Goal: Task Accomplishment & Management: Manage account settings

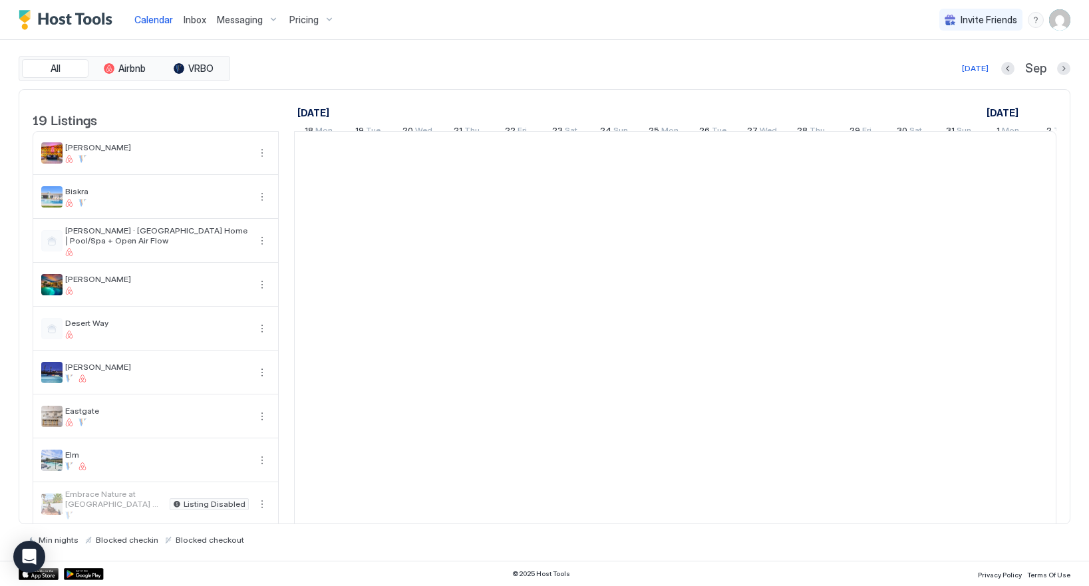
scroll to position [0, 739]
click at [1061, 20] on img "User profile" at bounding box center [1059, 19] width 21 height 21
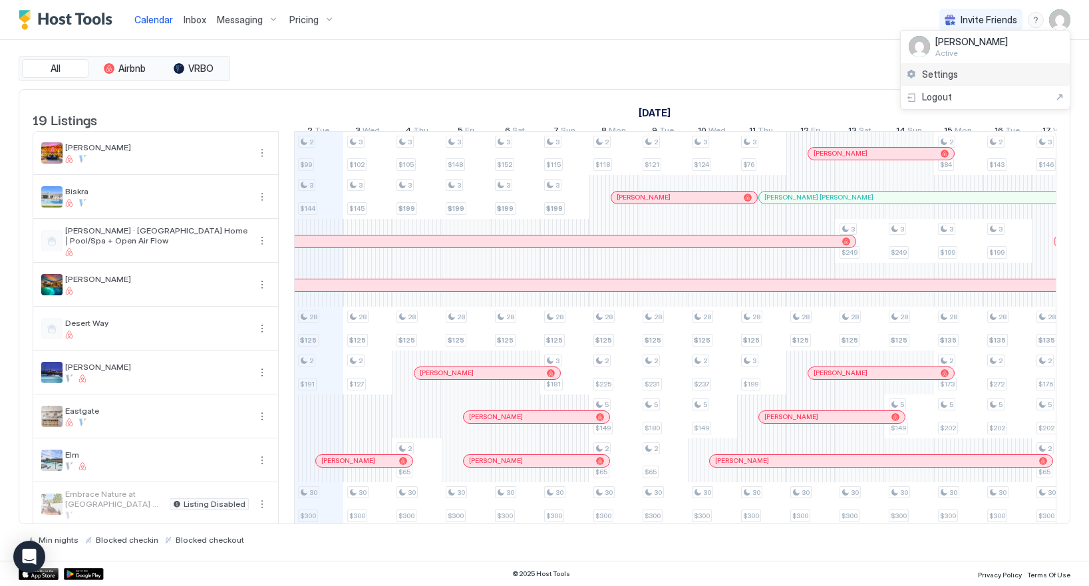
click at [940, 69] on span "Settings" at bounding box center [940, 74] width 36 height 12
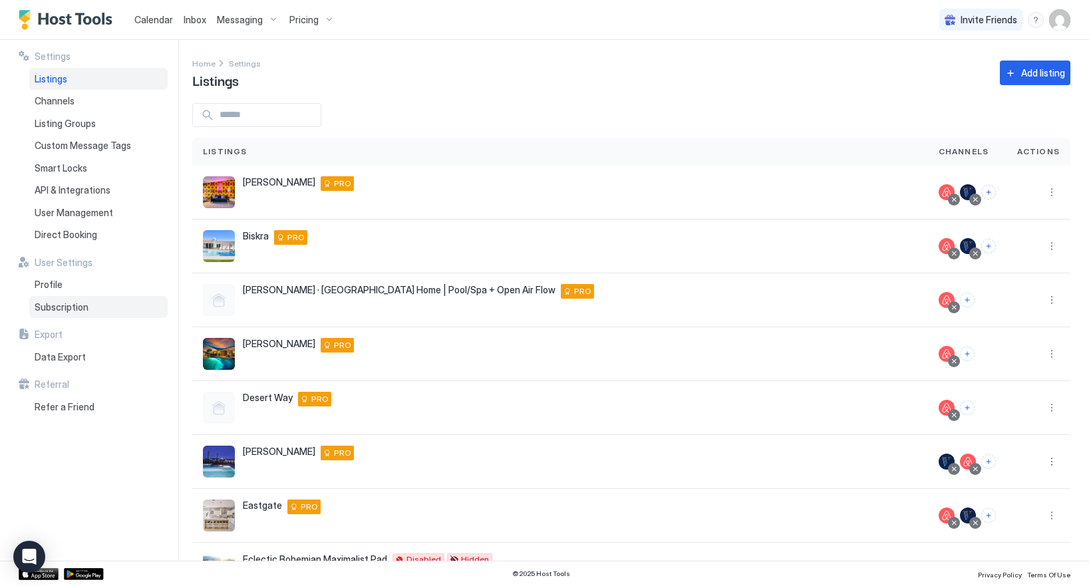
click at [55, 309] on span "Subscription" at bounding box center [62, 307] width 54 height 12
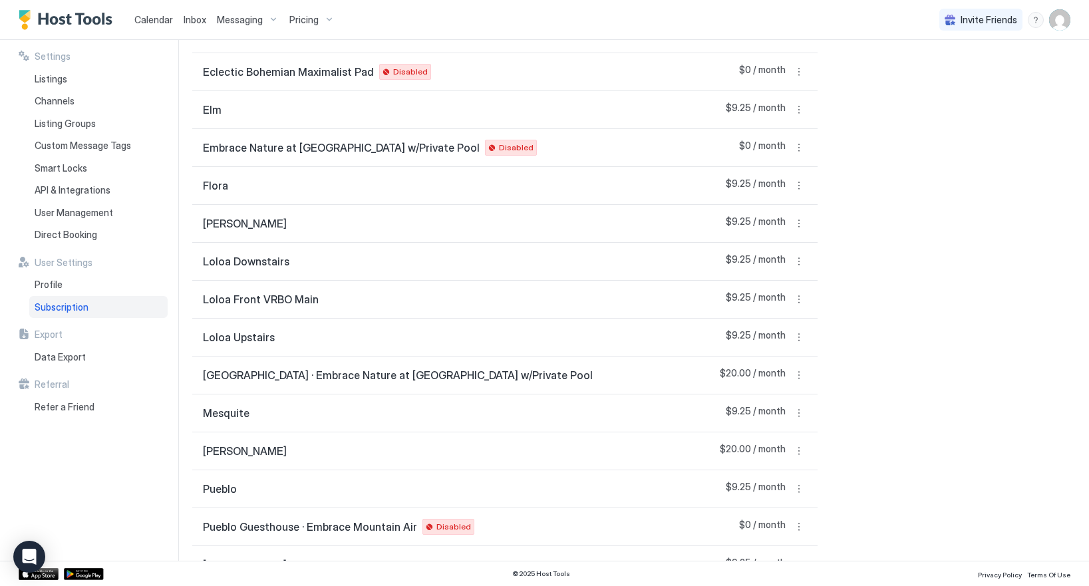
scroll to position [462, 0]
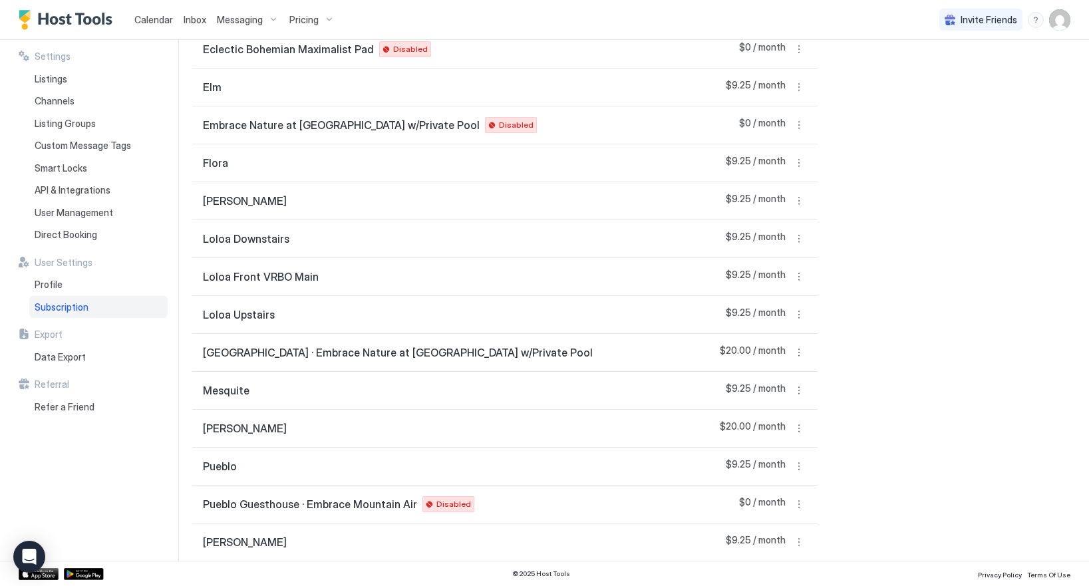
click at [569, 350] on div "[GEOGRAPHIC_DATA] · Embrace Nature at [GEOGRAPHIC_DATA] w/Private Pool $20.00 /…" at bounding box center [504, 353] width 625 height 38
click at [799, 351] on button "More options" at bounding box center [799, 352] width 16 height 16
click at [991, 316] on div at bounding box center [544, 293] width 1089 height 586
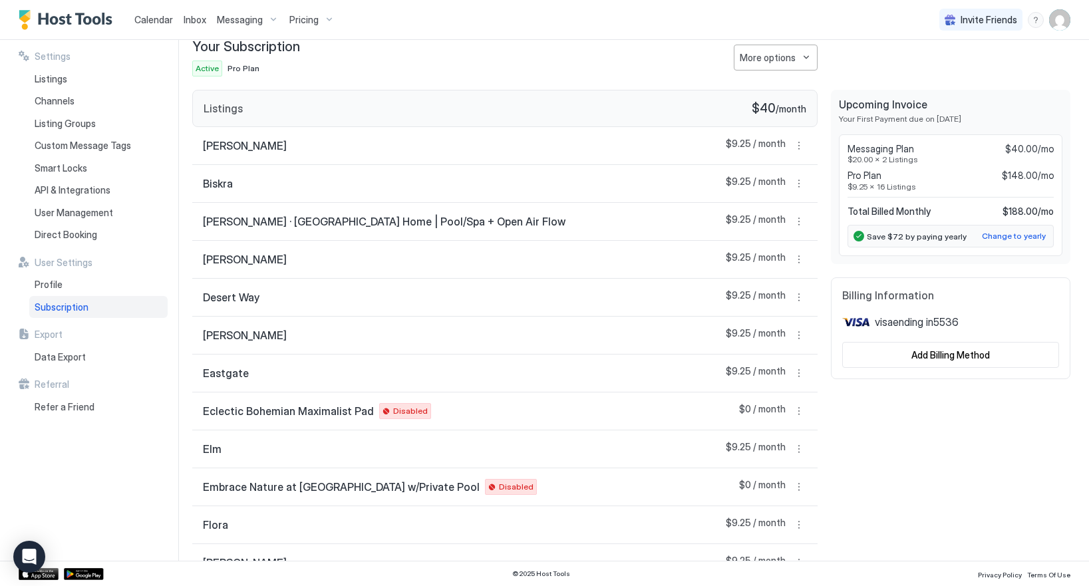
scroll to position [0, 0]
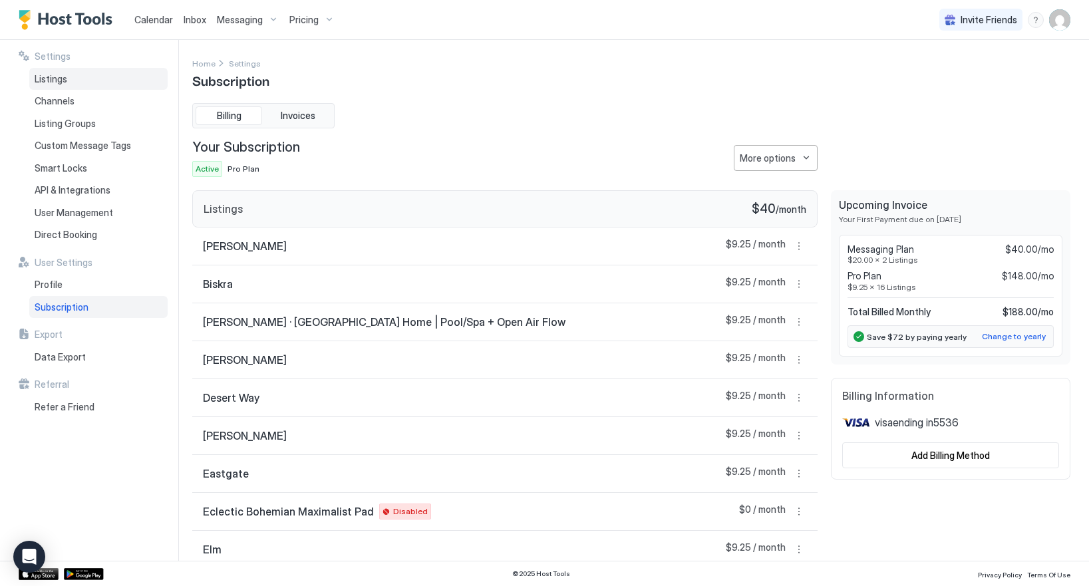
click at [52, 79] on span "Listings" at bounding box center [51, 79] width 33 height 12
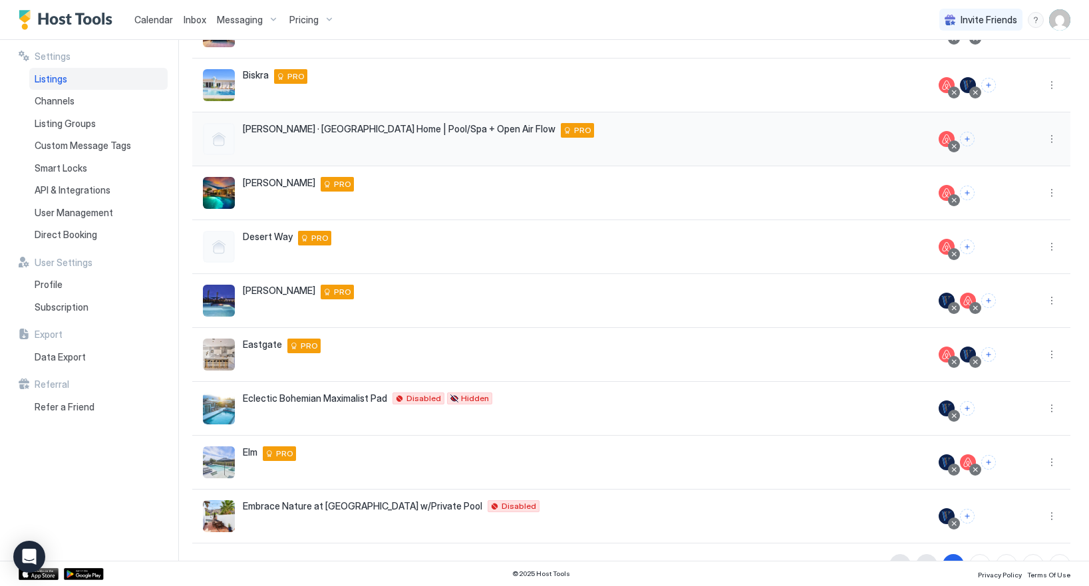
scroll to position [192, 0]
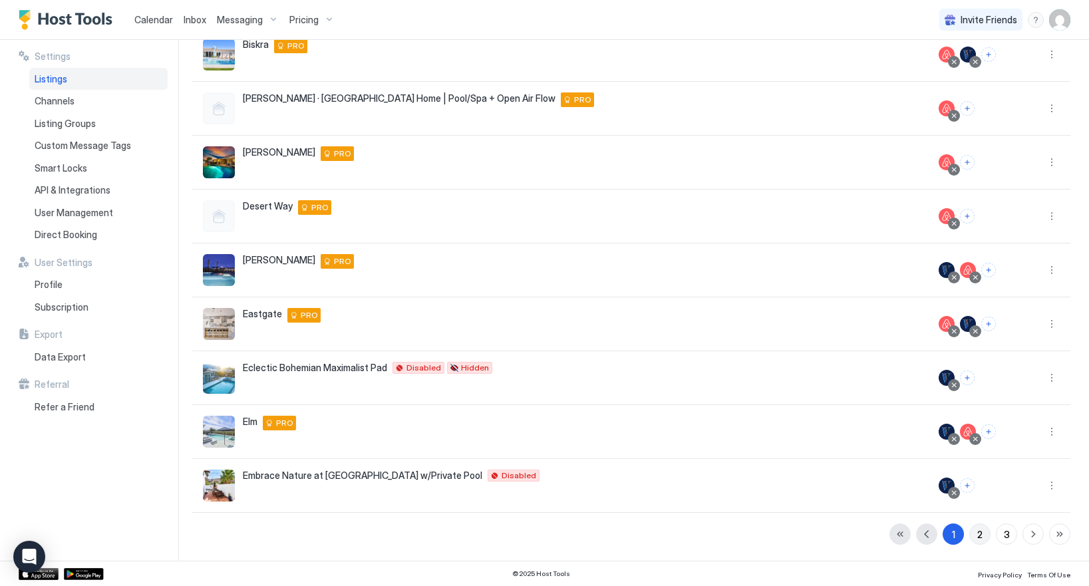
click at [982, 535] on button "2" at bounding box center [979, 533] width 21 height 21
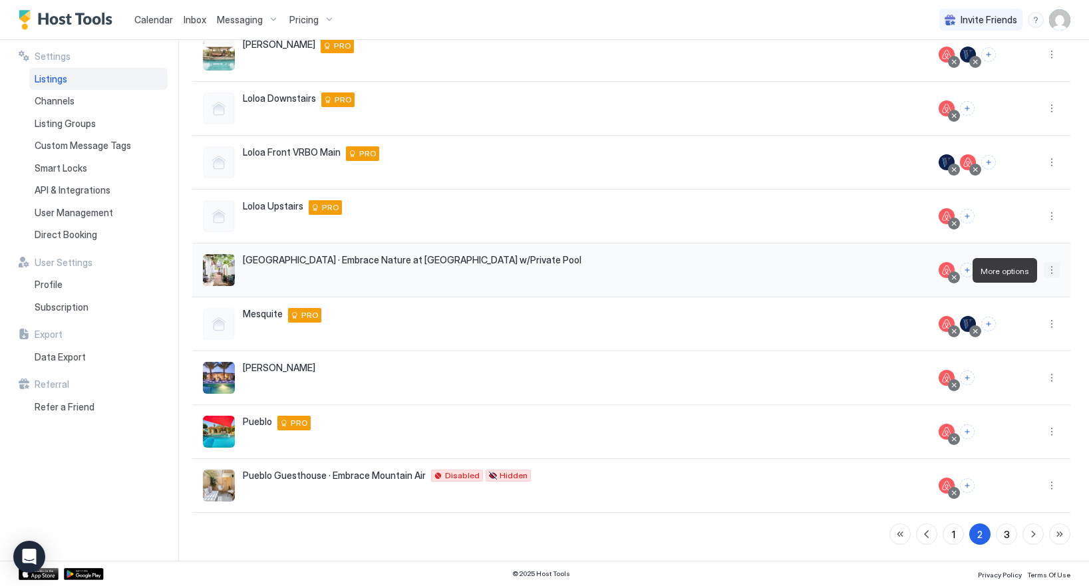
click at [1051, 273] on button "More options" at bounding box center [1051, 270] width 16 height 16
click at [823, 281] on div at bounding box center [544, 293] width 1089 height 586
click at [1051, 268] on button "More options" at bounding box center [1051, 270] width 16 height 16
click at [995, 331] on span "Listing Settings" at bounding box center [1020, 331] width 59 height 10
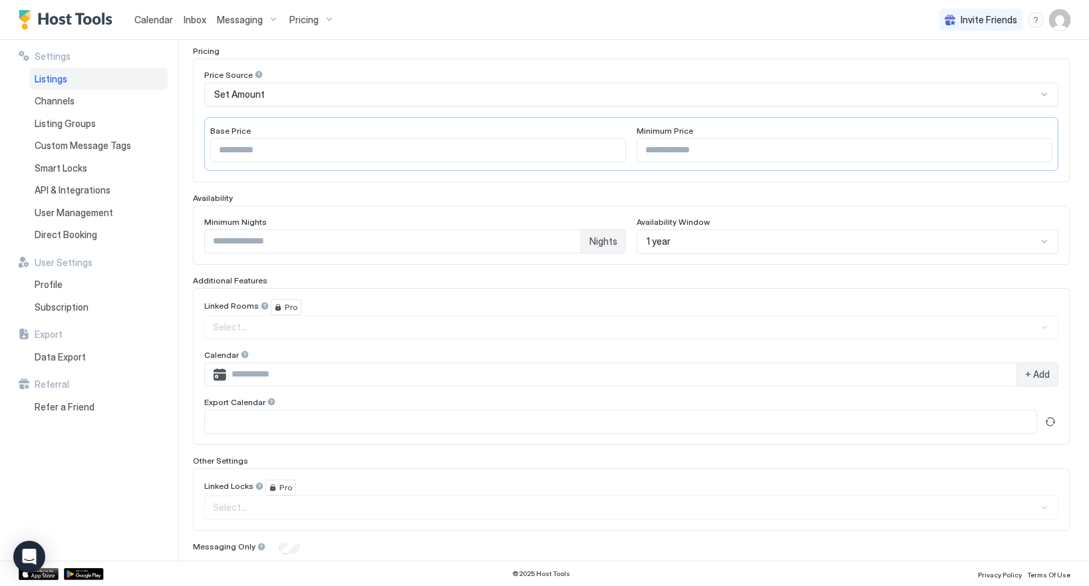
scroll to position [253, 0]
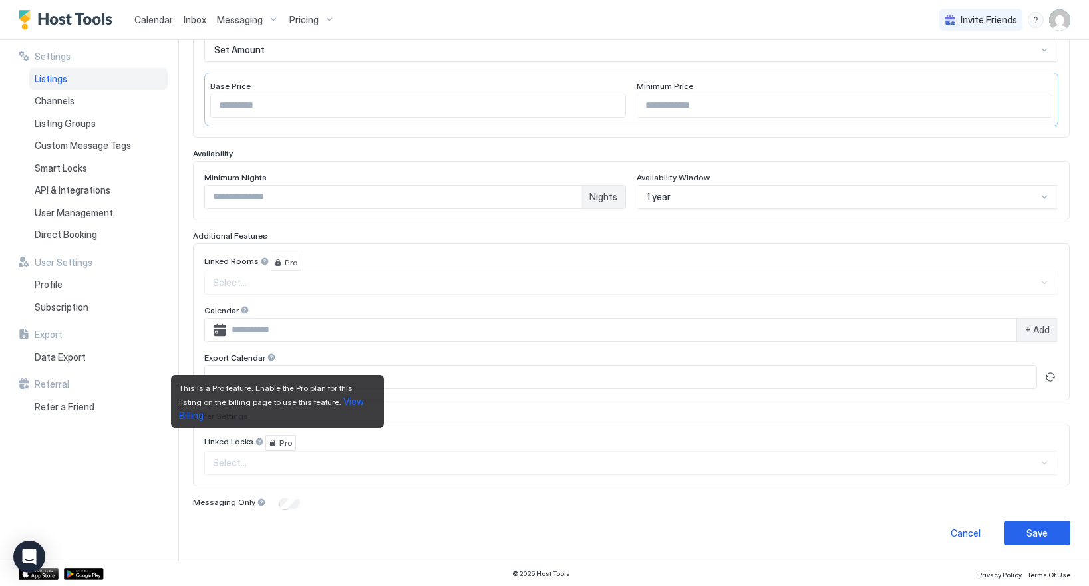
click at [343, 412] on span "View Billing" at bounding box center [272, 408] width 187 height 25
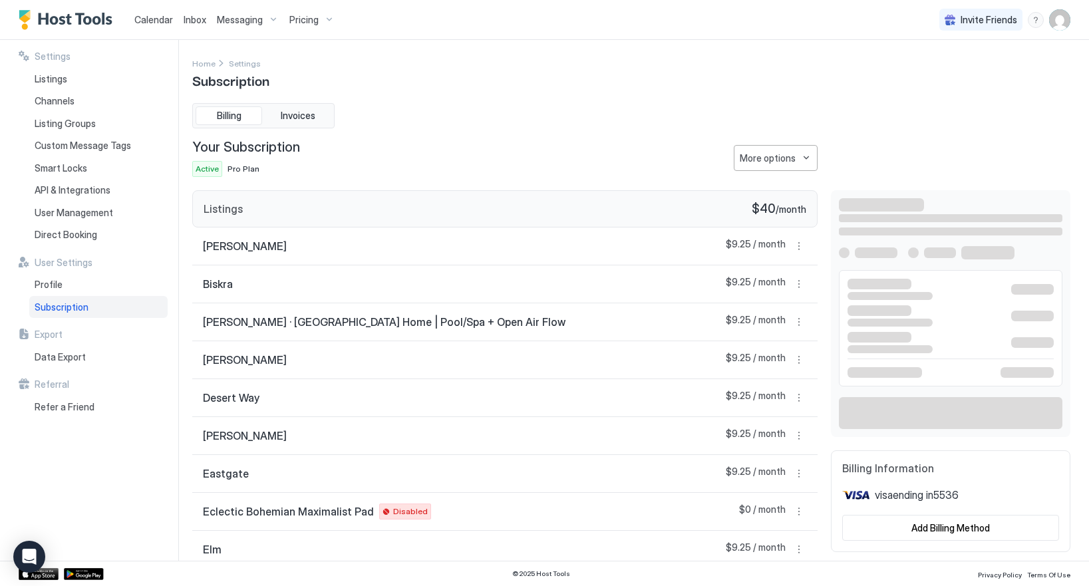
scroll to position [21, 0]
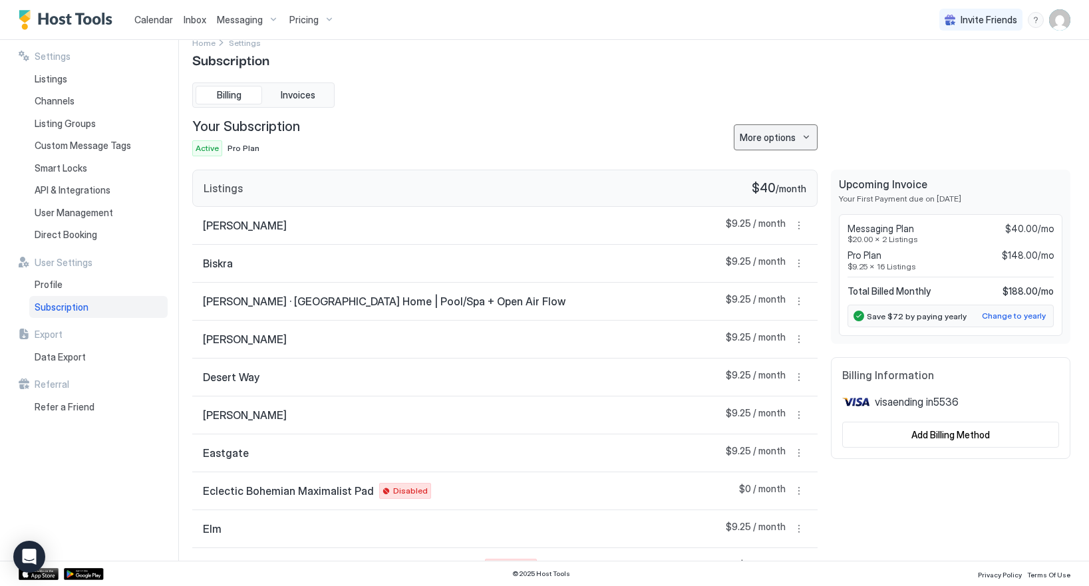
click at [777, 140] on div "More options" at bounding box center [767, 137] width 56 height 14
click at [773, 158] on span "Change Plan" at bounding box center [764, 161] width 49 height 10
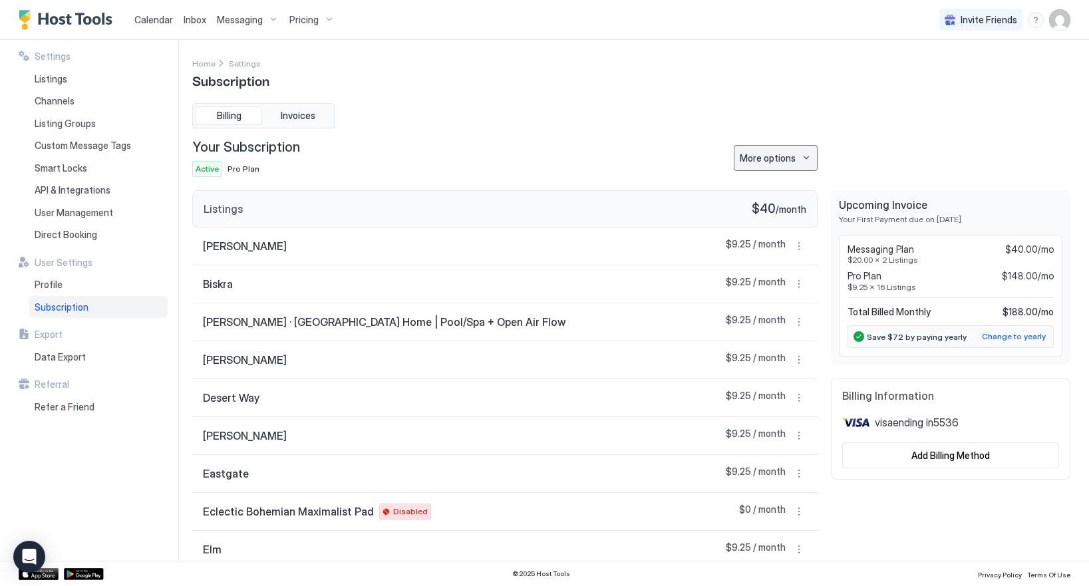
click at [782, 151] on div "More options" at bounding box center [767, 158] width 56 height 14
click at [791, 177] on div "Change Plan" at bounding box center [771, 181] width 103 height 21
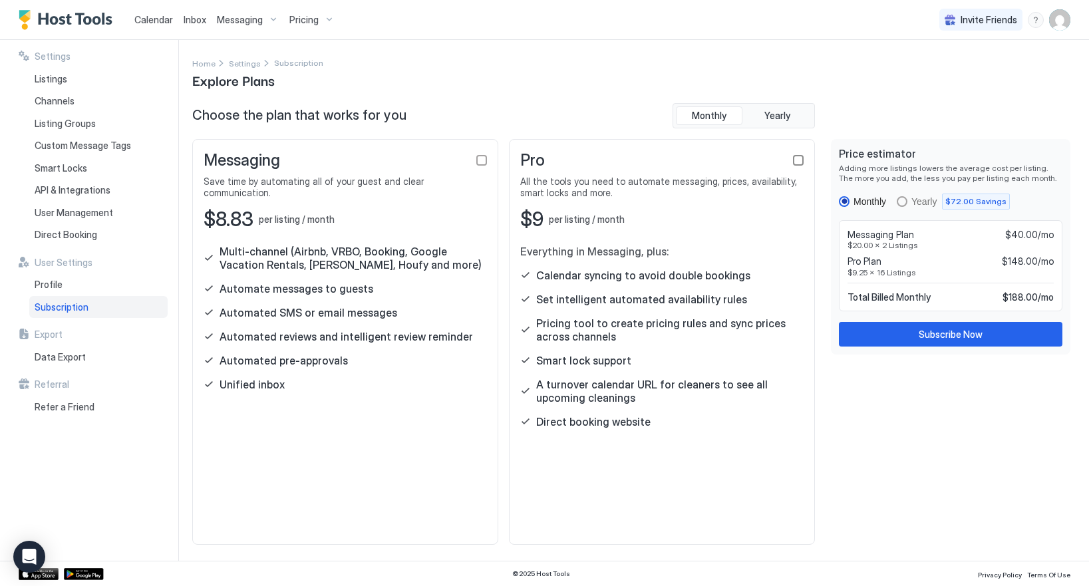
click at [800, 162] on div "checkbox" at bounding box center [798, 160] width 11 height 11
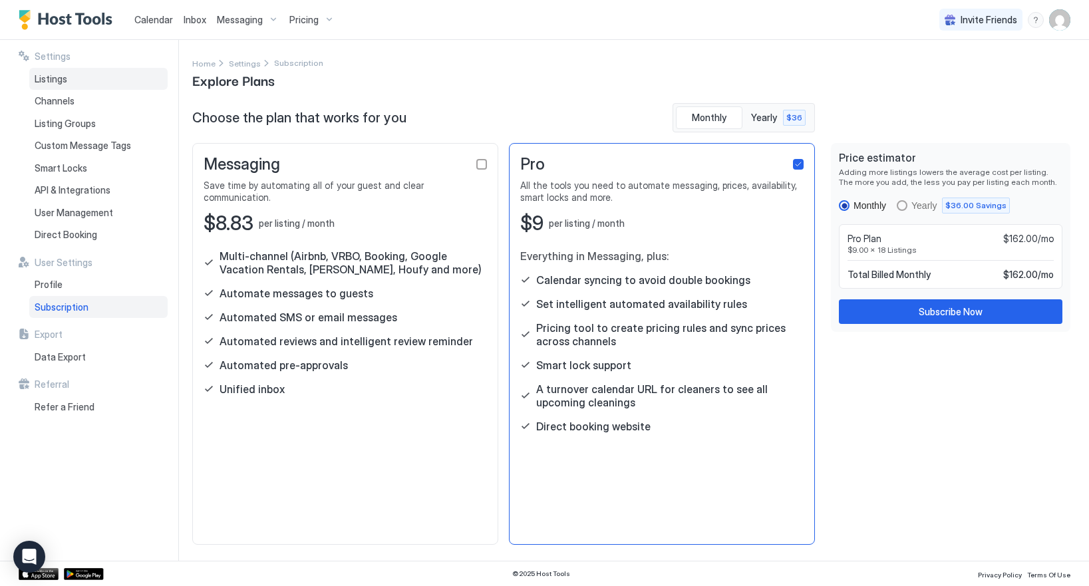
click at [46, 74] on span "Listings" at bounding box center [51, 79] width 33 height 12
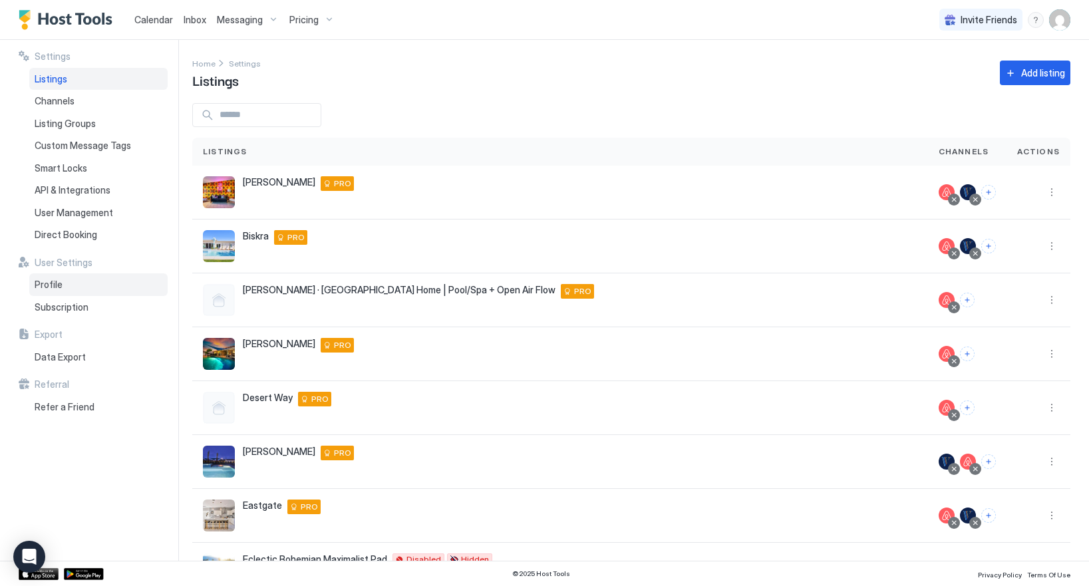
click at [49, 283] on span "Profile" at bounding box center [49, 285] width 28 height 12
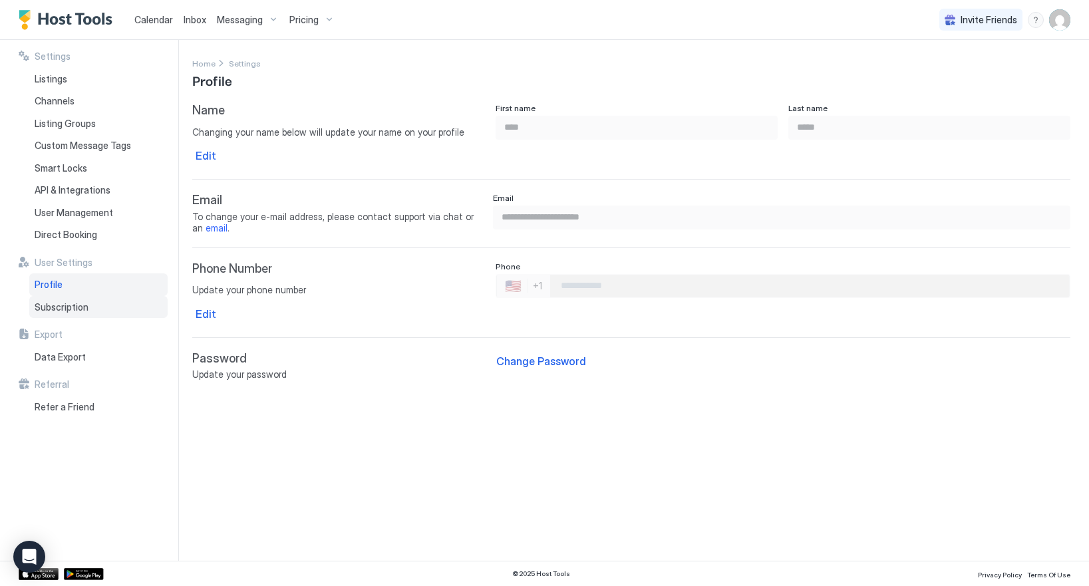
click at [51, 314] on div "Subscription" at bounding box center [98, 307] width 138 height 23
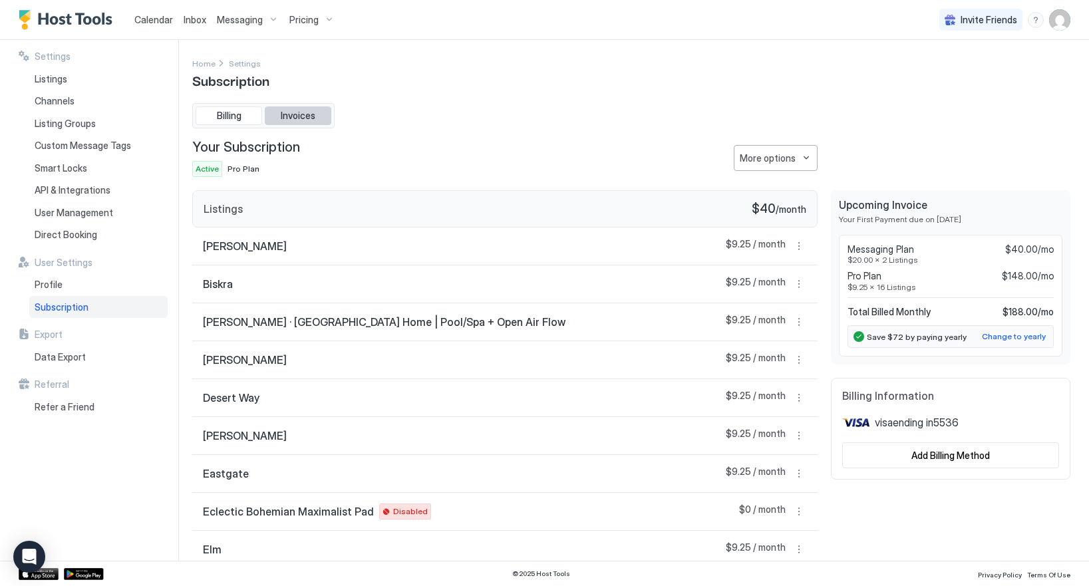
click at [296, 115] on span "Invoices" at bounding box center [298, 116] width 35 height 12
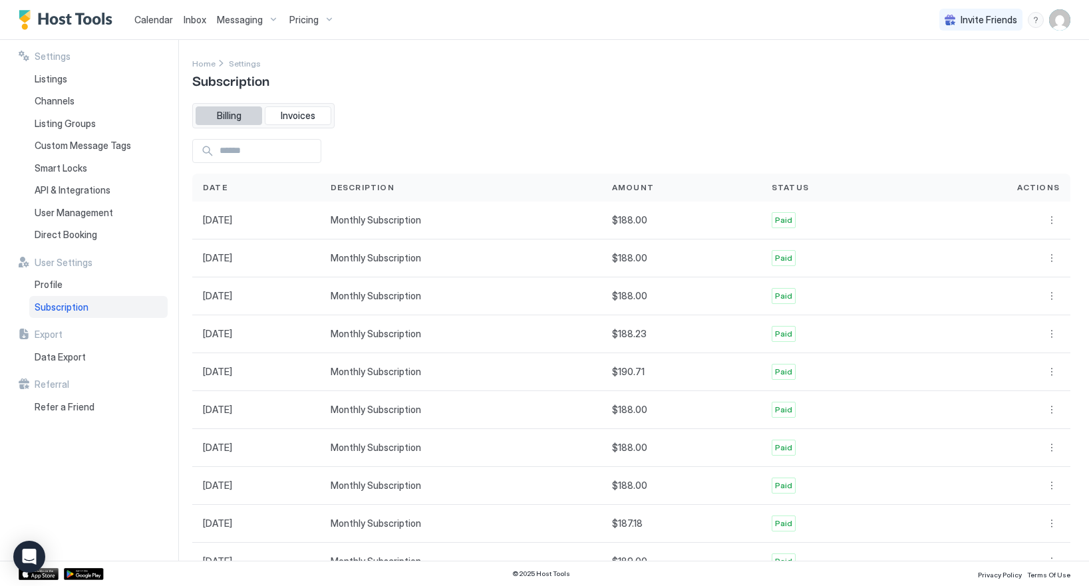
click at [220, 116] on span "Billing" at bounding box center [229, 116] width 25 height 12
